Goal: Information Seeking & Learning: Find specific fact

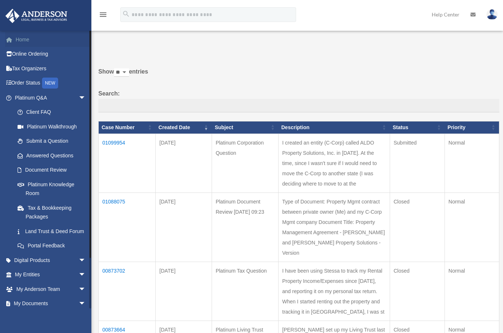
click at [26, 38] on link "Home" at bounding box center [51, 39] width 92 height 15
click at [42, 96] on link "Platinum Q&A arrow_drop_down" at bounding box center [51, 97] width 92 height 15
click at [42, 188] on link "Platinum Knowledge Room" at bounding box center [53, 188] width 87 height 23
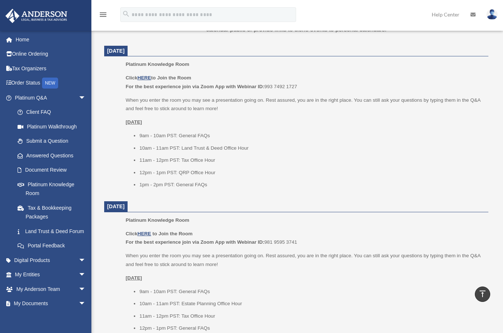
scroll to position [293, 0]
click at [144, 78] on u "HERE" at bounding box center [144, 76] width 14 height 5
click at [45, 136] on link "Submit a Question" at bounding box center [53, 141] width 87 height 15
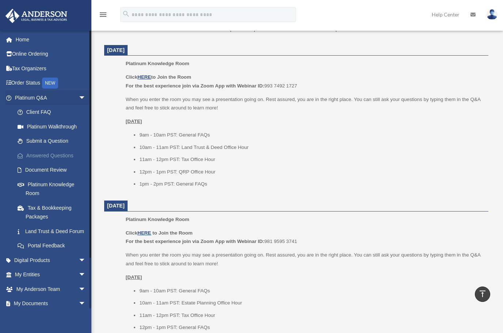
click at [42, 151] on link "Answered Questions" at bounding box center [53, 155] width 87 height 15
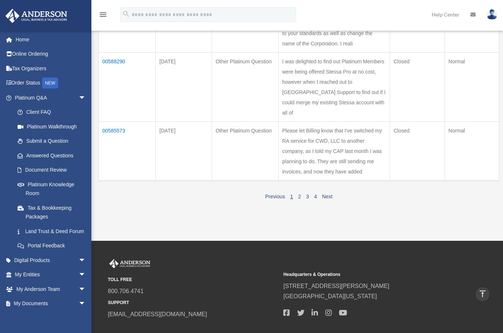
scroll to position [585, 0]
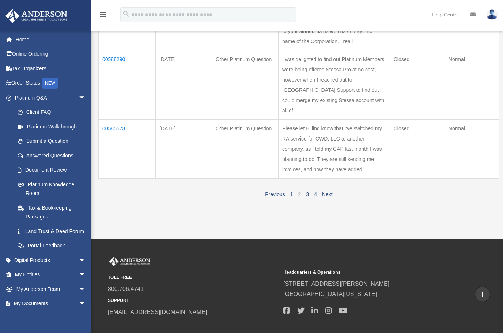
click at [299, 197] on link "2" at bounding box center [299, 194] width 3 height 6
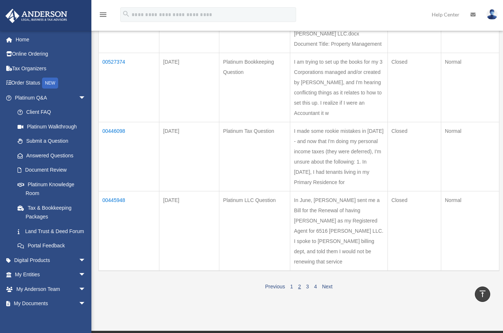
click at [101, 71] on td "00527374" at bounding box center [129, 87] width 61 height 69
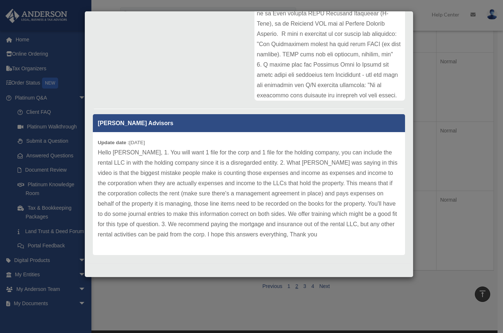
scroll to position [0, 0]
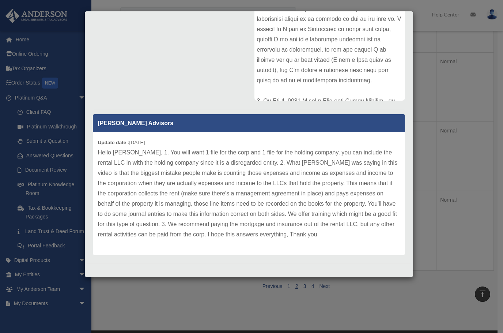
click at [453, 62] on div "Case Detail × Platinum Bookkeeping Question Case Number 00527374 Created Date J…" at bounding box center [251, 166] width 503 height 333
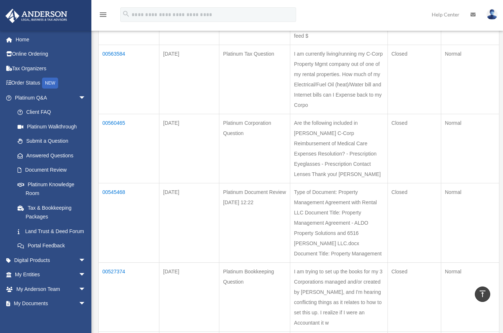
scroll to position [366, 0]
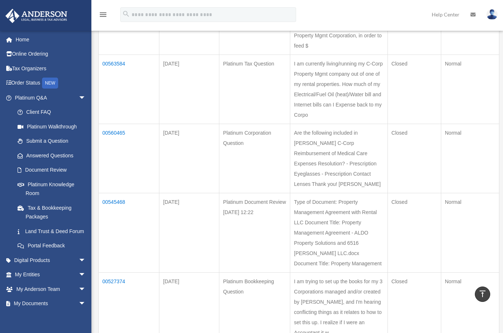
click at [115, 144] on td "00560465" at bounding box center [129, 158] width 61 height 69
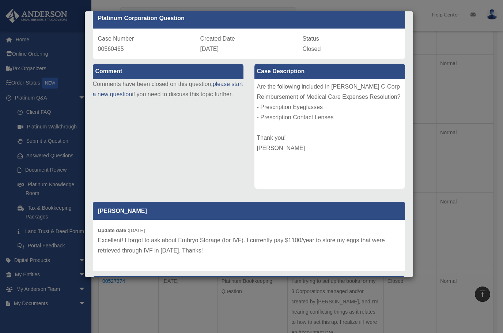
scroll to position [126, 0]
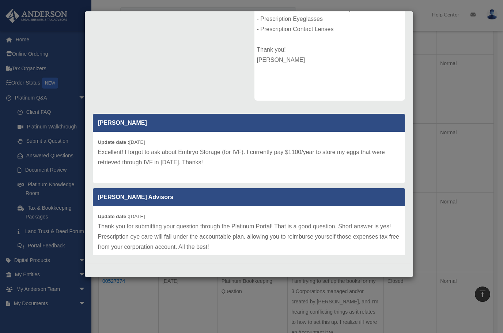
click at [422, 18] on div "Case Detail × Platinum Corporation Question Case Number 00560465 Created Date F…" at bounding box center [251, 166] width 503 height 333
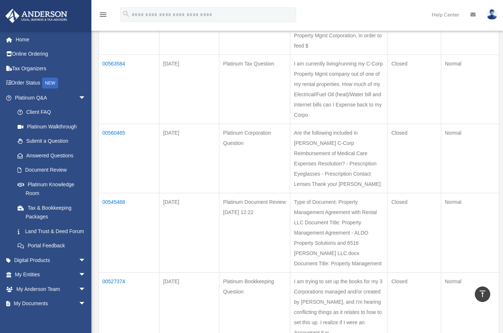
scroll to position [183, 0]
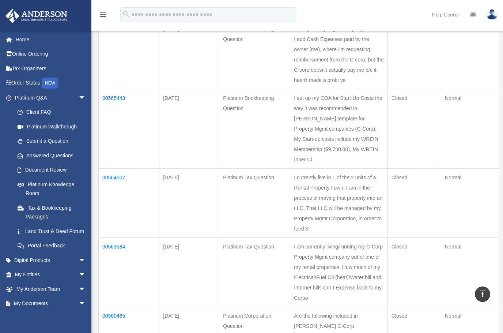
click at [121, 107] on td "00565443" at bounding box center [129, 128] width 61 height 79
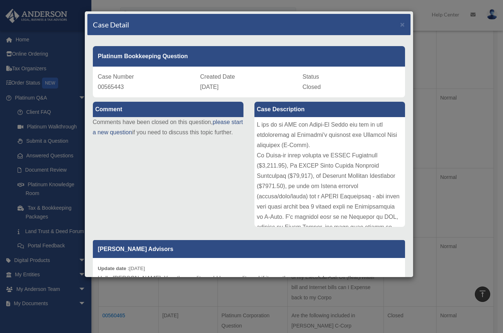
scroll to position [75, 0]
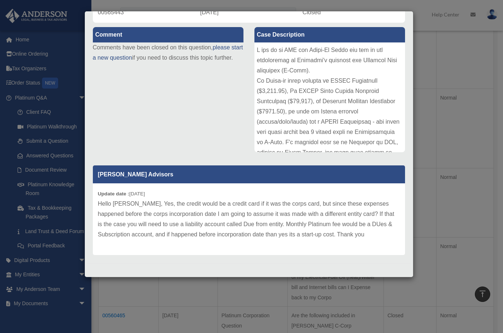
click at [451, 57] on div "Case Detail × Platinum Bookkeeping Question Case Number 00565443 Created Date M…" at bounding box center [251, 166] width 503 height 333
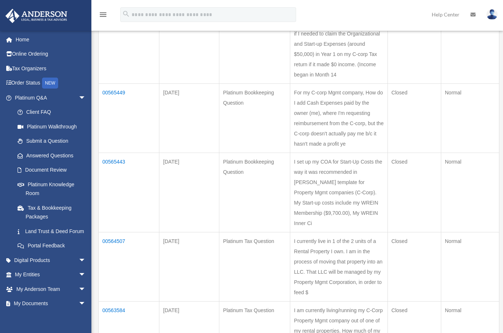
scroll to position [183, 0]
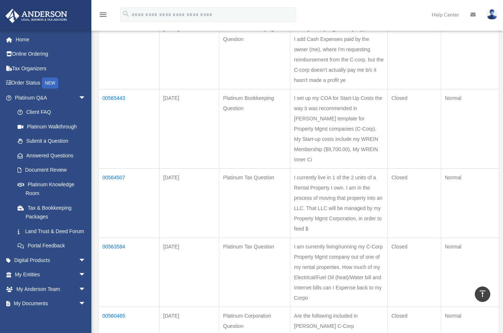
click at [120, 38] on td "00565449" at bounding box center [129, 54] width 61 height 69
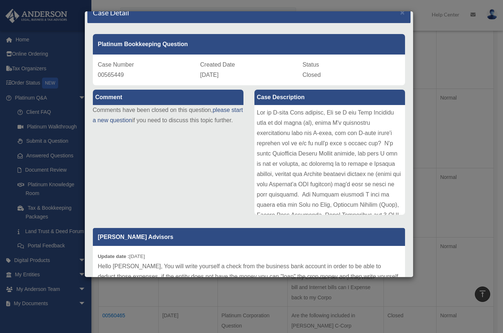
scroll to position [11, 0]
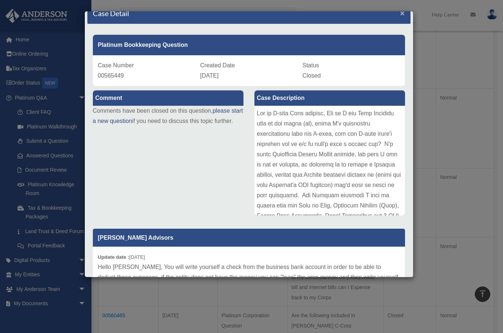
click at [400, 13] on span "×" at bounding box center [402, 13] width 5 height 8
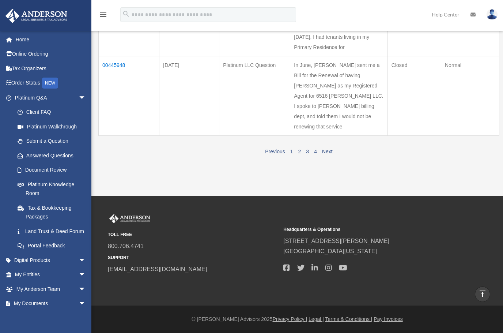
scroll to position [730, 0]
click at [291, 152] on link "1" at bounding box center [291, 151] width 3 height 6
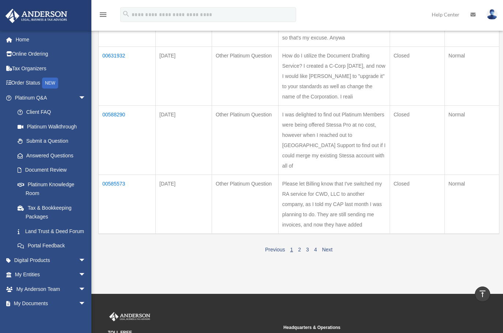
scroll to position [453, 0]
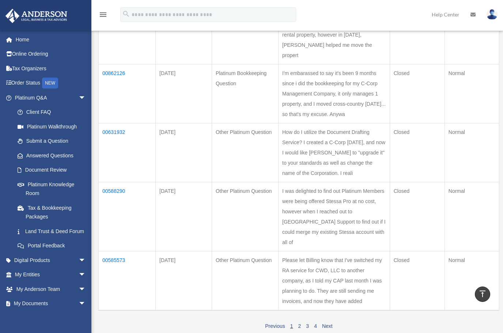
click at [118, 112] on td "00862126" at bounding box center [127, 93] width 57 height 59
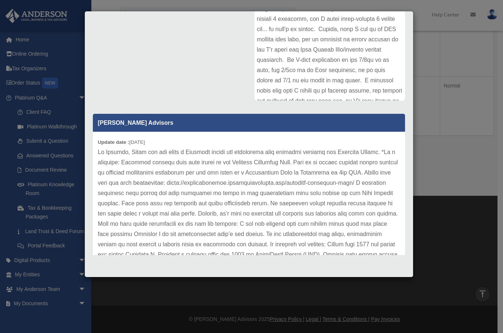
scroll to position [92, 0]
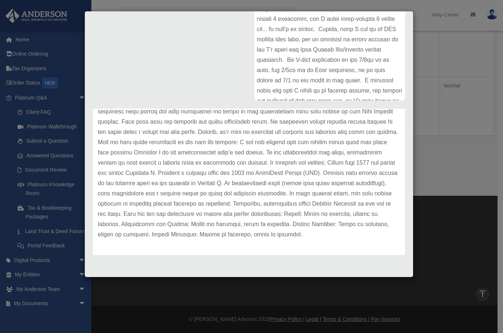
click at [426, 21] on div "Case Detail × Platinum Bookkeeping Question Case Number 00862126 Created Date F…" at bounding box center [251, 166] width 503 height 333
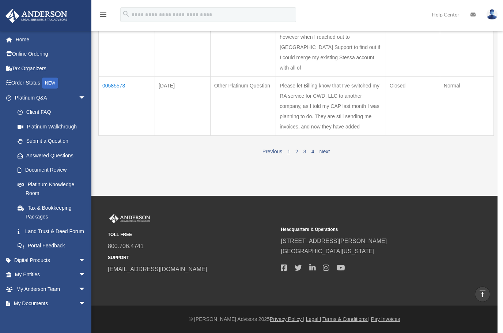
scroll to position [709, 0]
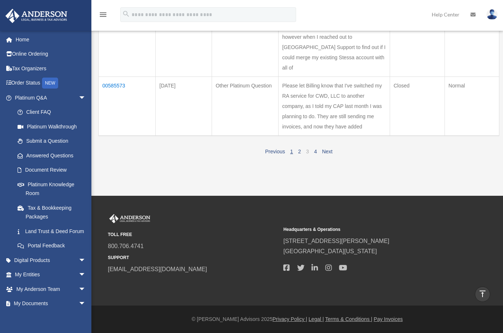
click at [306, 151] on link "3" at bounding box center [307, 151] width 3 height 6
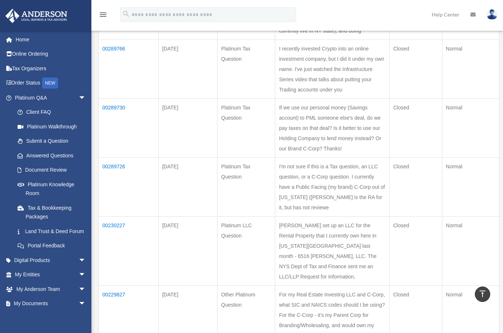
scroll to position [257, 0]
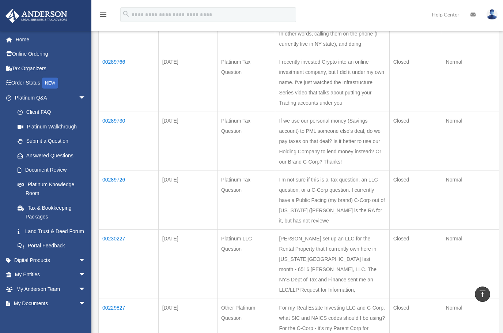
click at [117, 181] on td "00289726" at bounding box center [129, 199] width 60 height 59
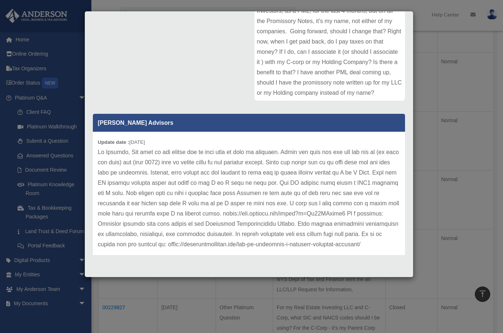
scroll to position [20, 0]
